Goal: Information Seeking & Learning: Learn about a topic

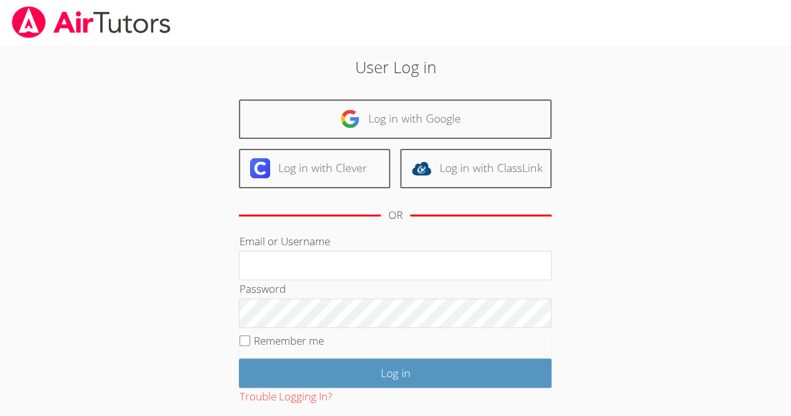
click at [360, 92] on div "User Log in Log in with Google Log in with Clever Log in with ClassLink OR Emai…" at bounding box center [395, 262] width 427 height 414
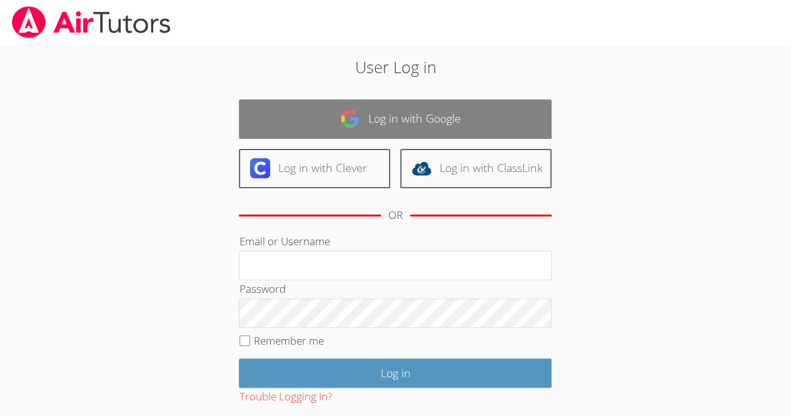
click at [375, 113] on link "Log in with Google" at bounding box center [395, 118] width 313 height 39
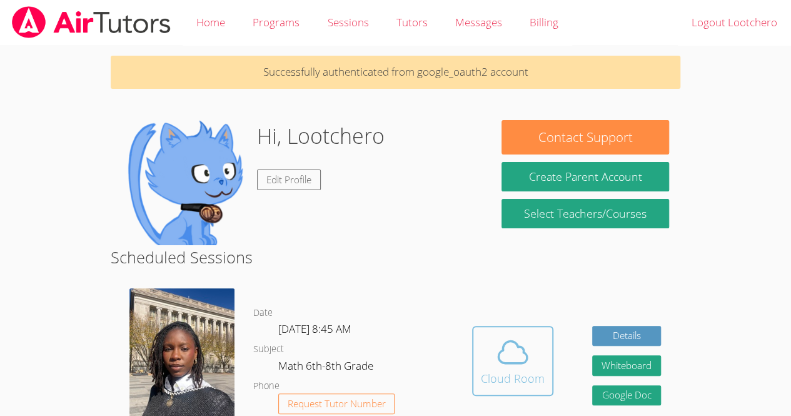
click at [495, 345] on icon at bounding box center [512, 352] width 35 height 35
click at [520, 353] on icon at bounding box center [512, 352] width 35 height 35
click at [523, 350] on icon at bounding box center [513, 352] width 29 height 22
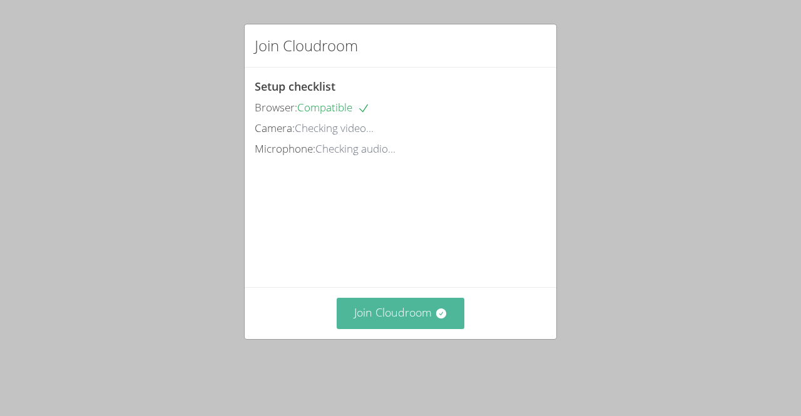
click at [418, 328] on button "Join Cloudroom" at bounding box center [401, 313] width 128 height 31
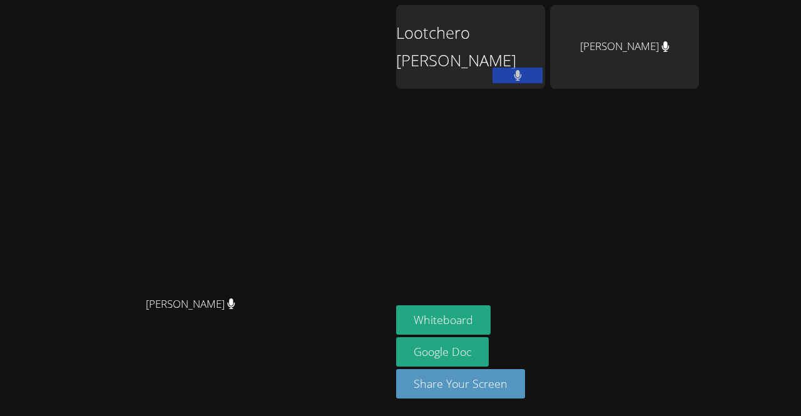
click at [102, 112] on video at bounding box center [196, 183] width 188 height 215
click at [102, 85] on video at bounding box center [196, 183] width 188 height 215
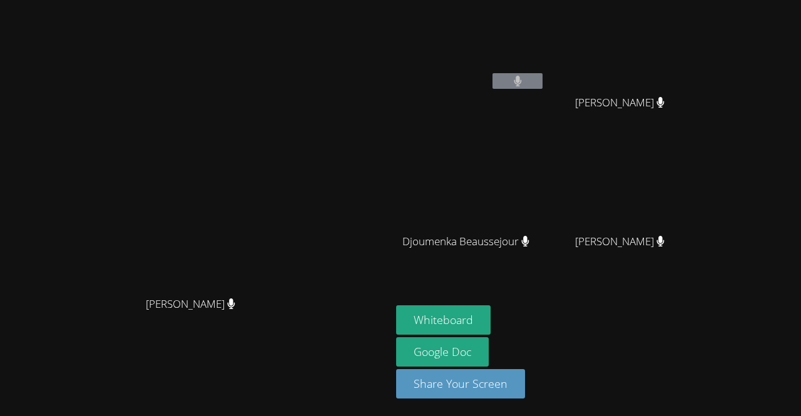
click at [248, 63] on div "Darine Odigé Darine Odigé" at bounding box center [195, 208] width 381 height 406
click at [127, 337] on div "[PERSON_NAME]" at bounding box center [195, 315] width 381 height 50
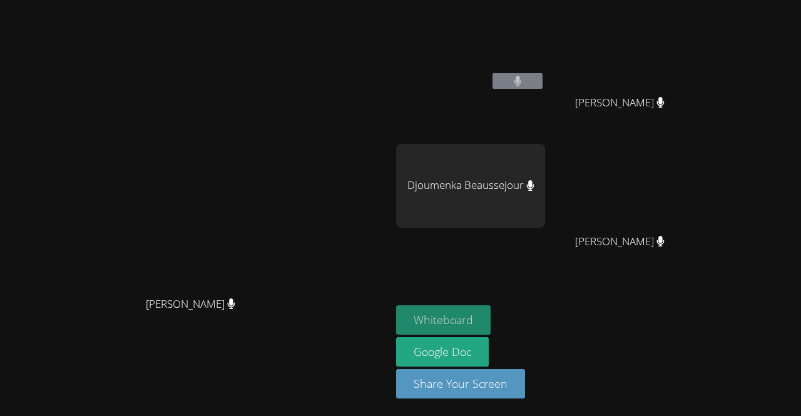
click at [490, 325] on button "Whiteboard" at bounding box center [443, 319] width 94 height 29
click at [290, 257] on video at bounding box center [196, 183] width 188 height 215
click at [463, 225] on div "Djoumenka Beaussejour" at bounding box center [470, 186] width 149 height 84
click at [522, 83] on icon at bounding box center [518, 81] width 8 height 11
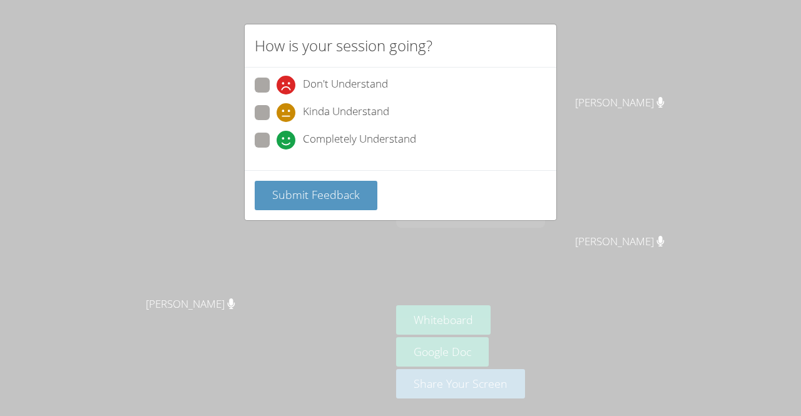
click at [326, 136] on span "Completely Understand" at bounding box center [359, 140] width 113 height 19
click at [287, 136] on input "Completely Understand" at bounding box center [282, 138] width 11 height 11
radio input "true"
click at [374, 98] on div "Don't Understand" at bounding box center [401, 89] width 292 height 23
click at [368, 103] on span "Kinda Understand" at bounding box center [346, 112] width 86 height 19
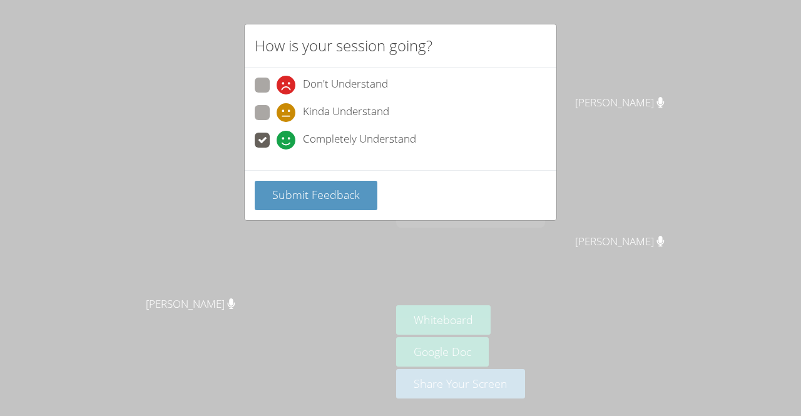
click at [287, 105] on input "Kinda Understand" at bounding box center [282, 110] width 11 height 11
radio input "true"
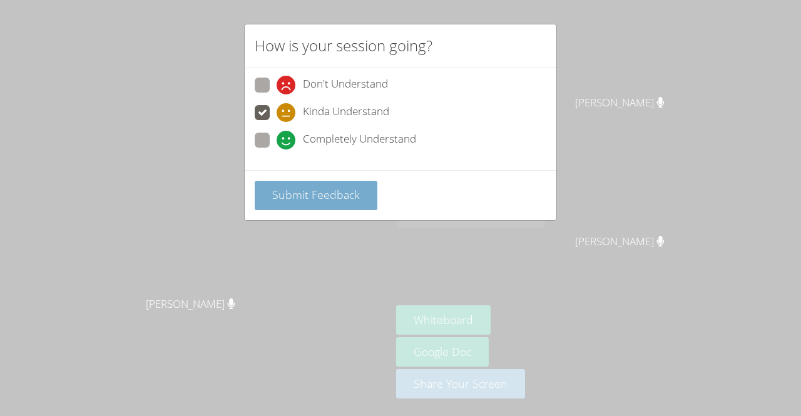
click at [350, 193] on span "Submit Feedback" at bounding box center [316, 194] width 88 height 15
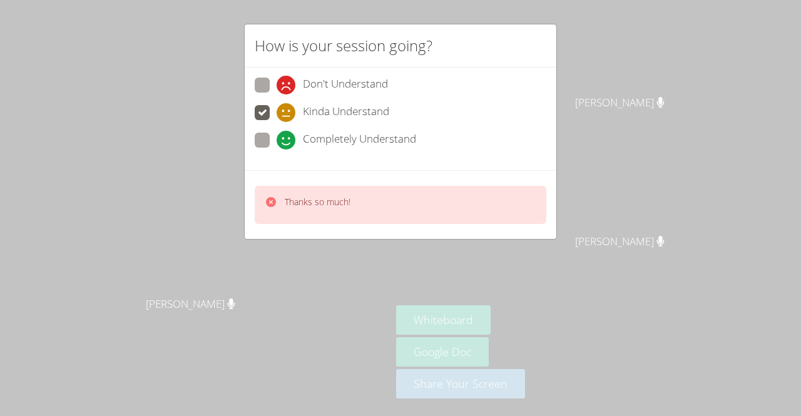
click at [681, 89] on div "How is your session going? Don't Understand Kinda Understand Completely Underst…" at bounding box center [400, 208] width 801 height 416
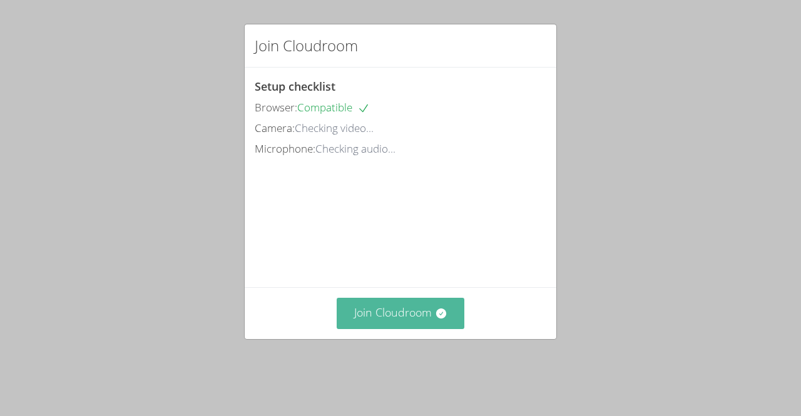
click at [442, 328] on button "Join Cloudroom" at bounding box center [401, 313] width 128 height 31
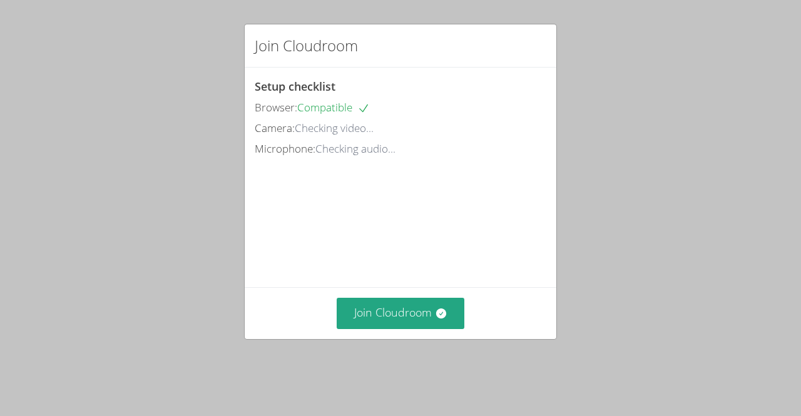
click at [402, 307] on div "Join Cloudroom" at bounding box center [401, 312] width 312 height 51
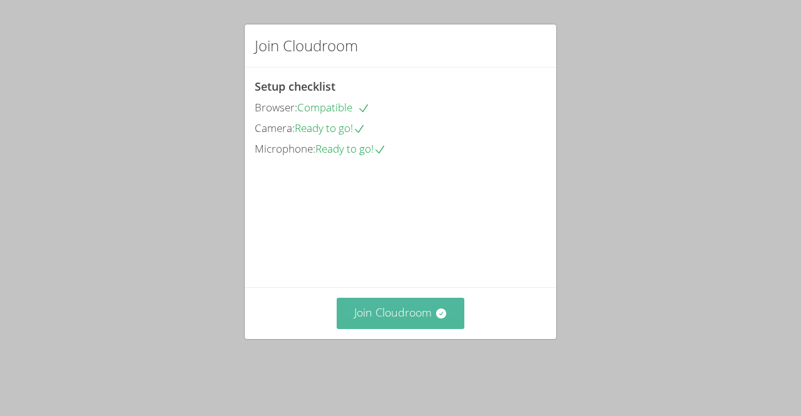
click at [415, 328] on button "Join Cloudroom" at bounding box center [401, 313] width 128 height 31
